Goal: Book appointment/travel/reservation

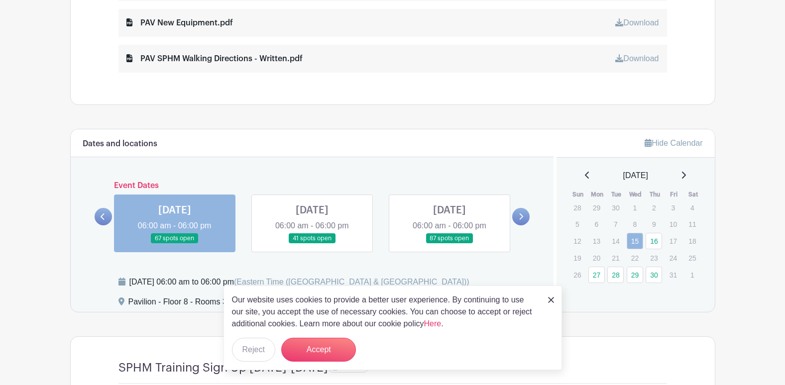
scroll to position [647, 0]
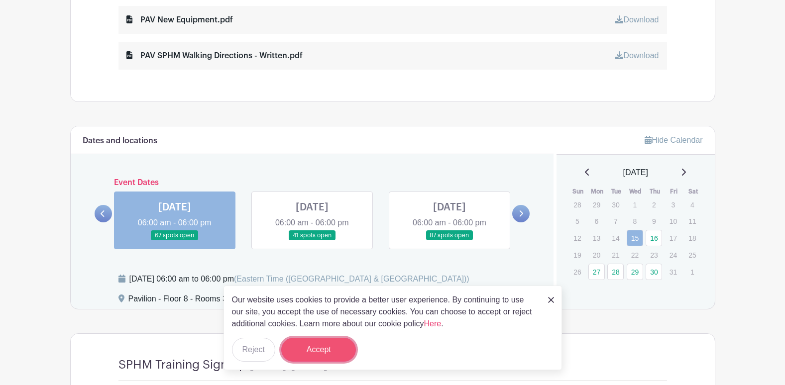
click at [310, 350] on button "Accept" at bounding box center [318, 350] width 75 height 24
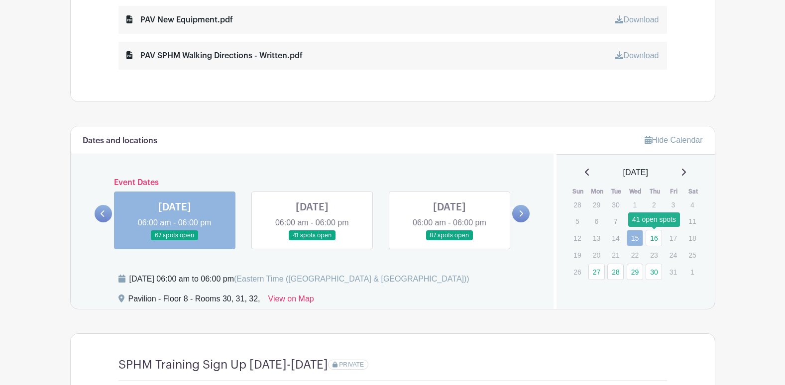
click at [651, 239] on link "16" at bounding box center [653, 238] width 16 height 16
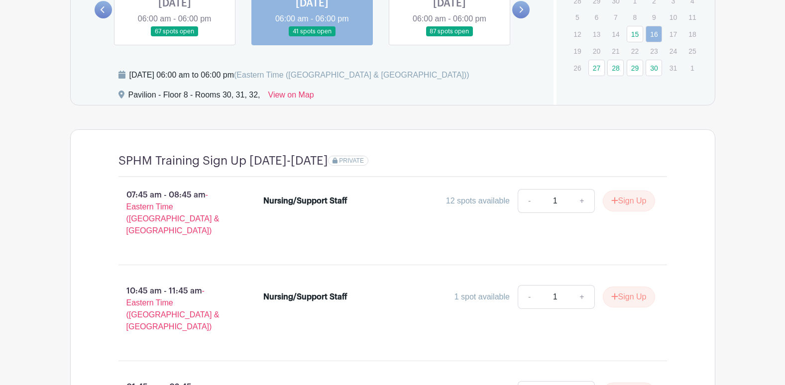
scroll to position [746, 0]
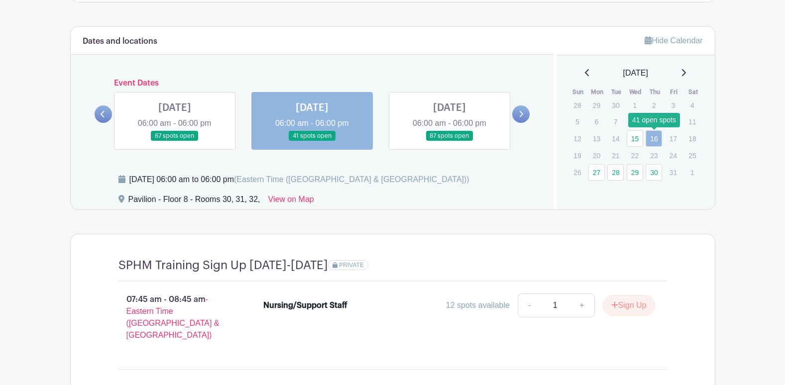
click at [651, 142] on link "16" at bounding box center [653, 138] width 16 height 16
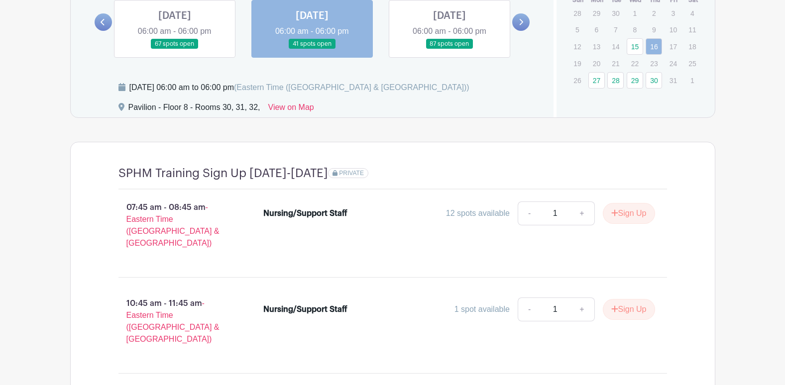
scroll to position [817, 0]
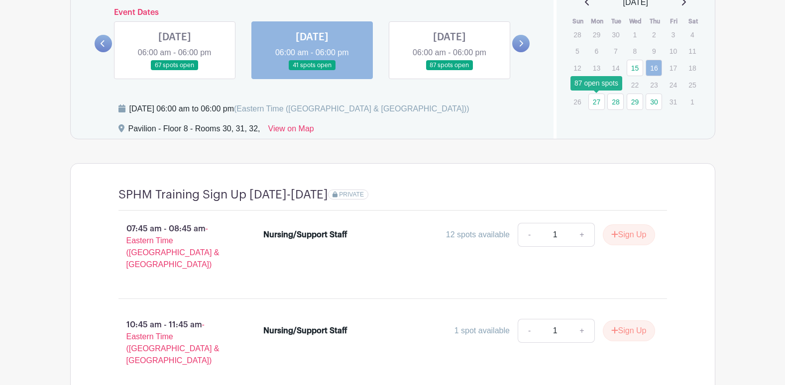
click at [595, 102] on link "27" at bounding box center [596, 102] width 16 height 16
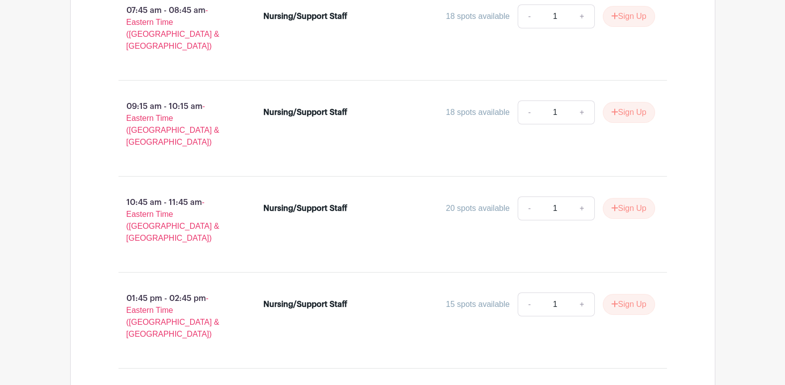
scroll to position [802, 0]
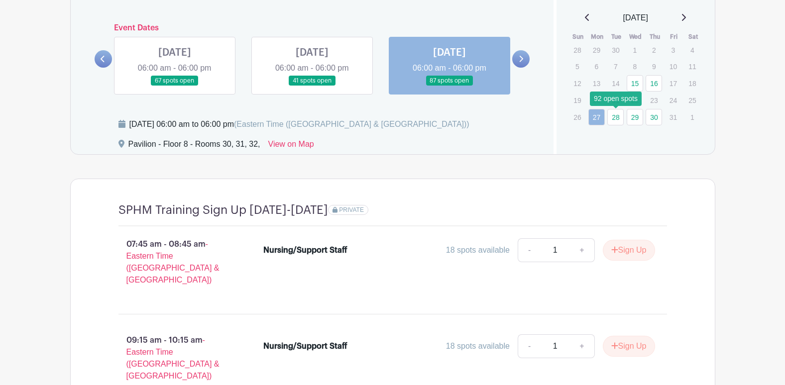
click at [616, 115] on link "28" at bounding box center [615, 117] width 16 height 16
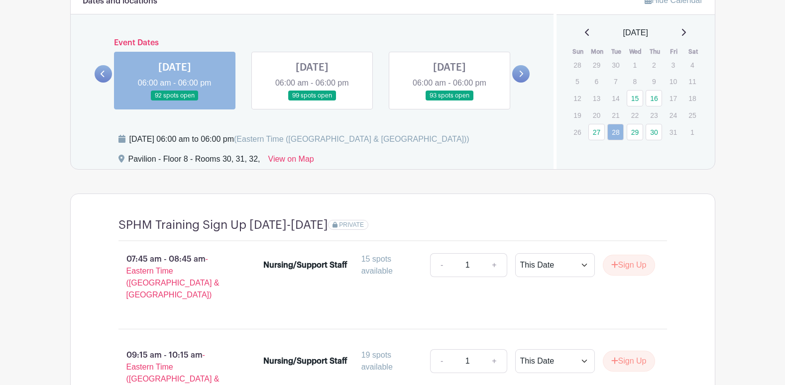
scroll to position [802, 0]
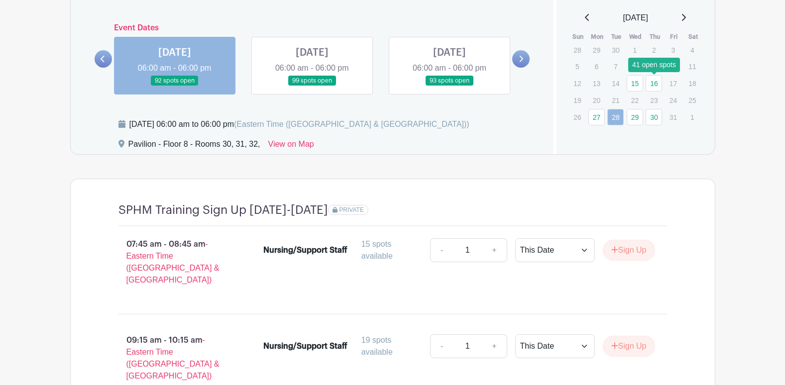
click at [655, 83] on link "16" at bounding box center [653, 83] width 16 height 16
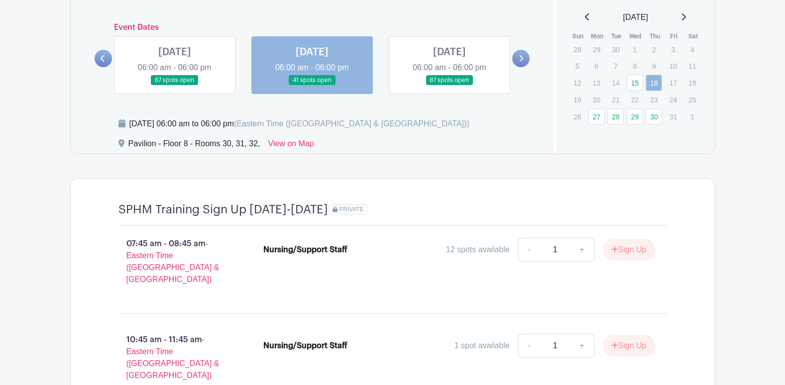
scroll to position [802, 0]
click at [597, 120] on link "27" at bounding box center [596, 117] width 16 height 16
click at [594, 119] on link "27" at bounding box center [596, 117] width 16 height 16
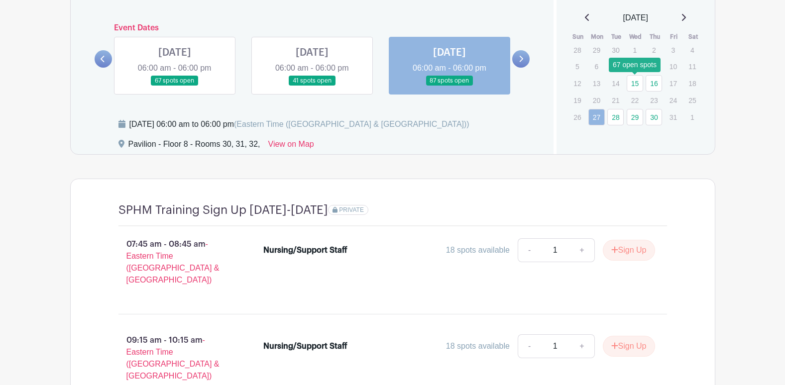
click at [629, 84] on link "15" at bounding box center [634, 83] width 16 height 16
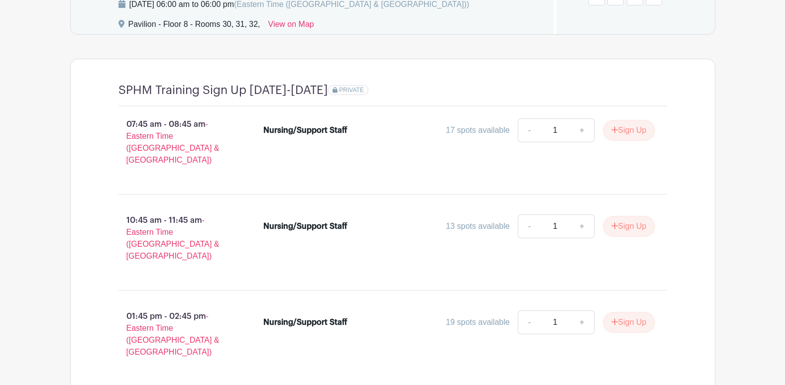
scroll to position [901, 0]
